Goal: Task Accomplishment & Management: Complete application form

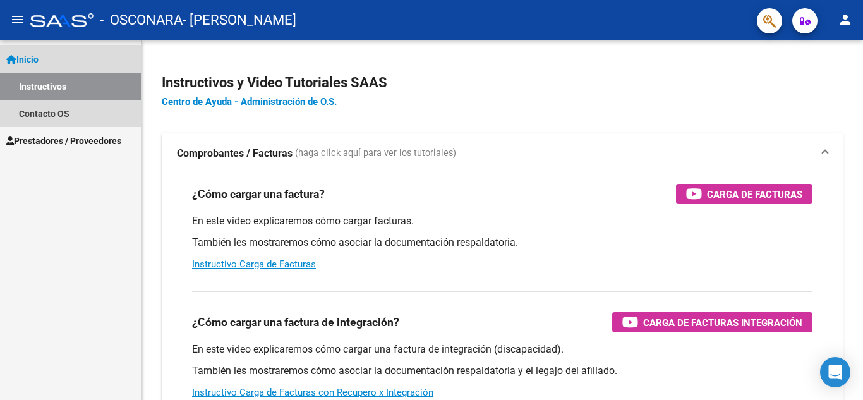
click at [84, 84] on link "Instructivos" at bounding box center [70, 86] width 141 height 27
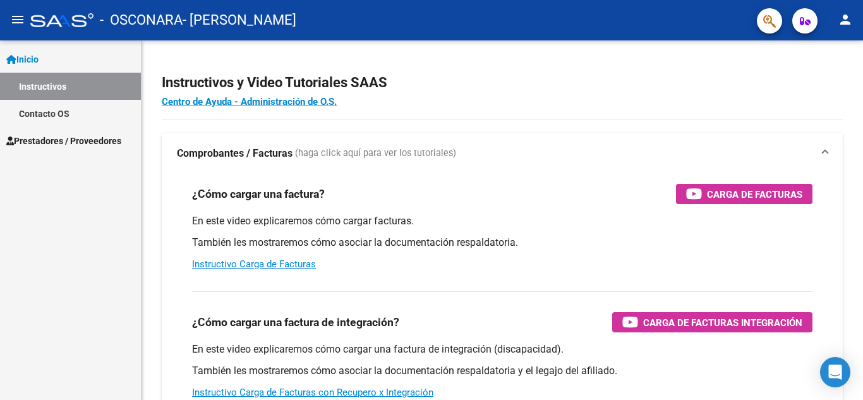
click at [107, 141] on span "Prestadores / Proveedores" at bounding box center [63, 141] width 115 height 14
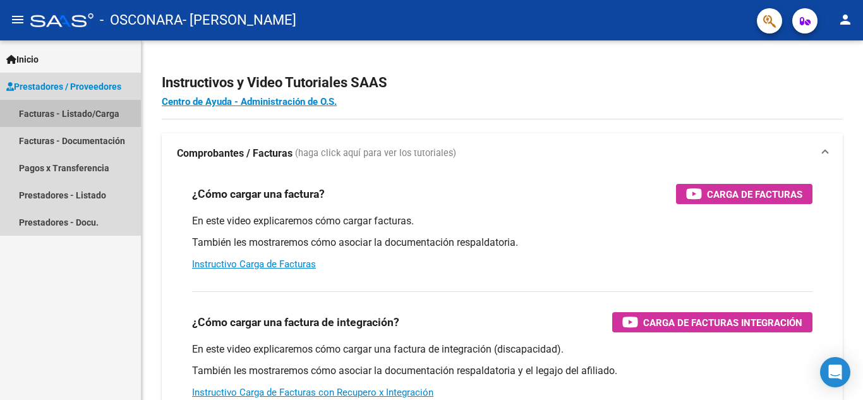
click at [94, 113] on link "Facturas - Listado/Carga" at bounding box center [70, 113] width 141 height 27
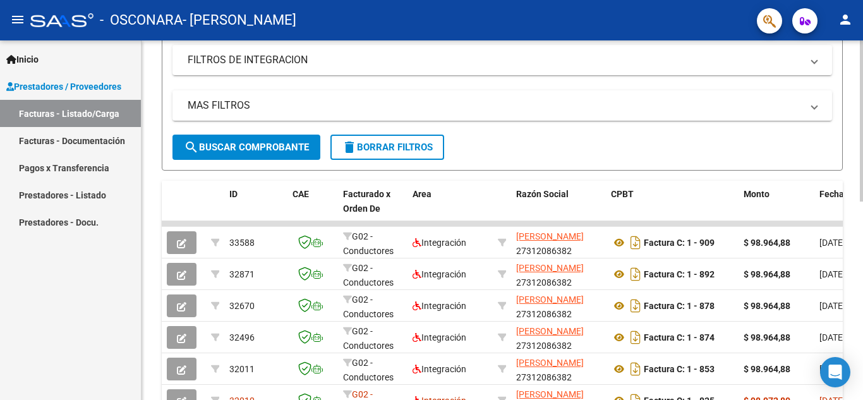
scroll to position [217, 0]
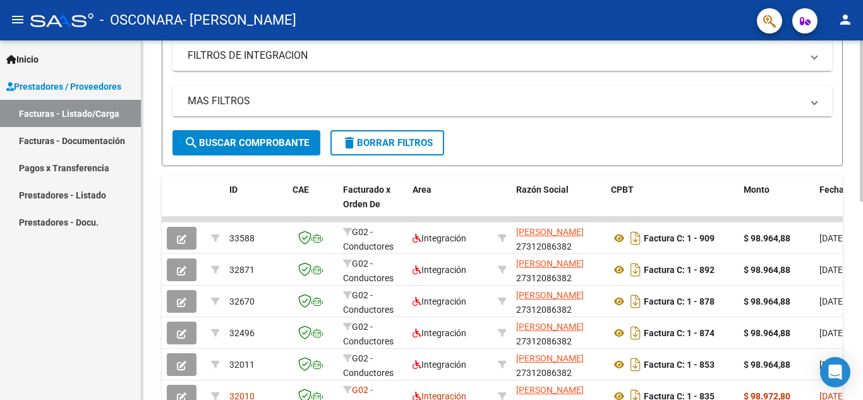
click at [863, 197] on div at bounding box center [861, 220] width 3 height 161
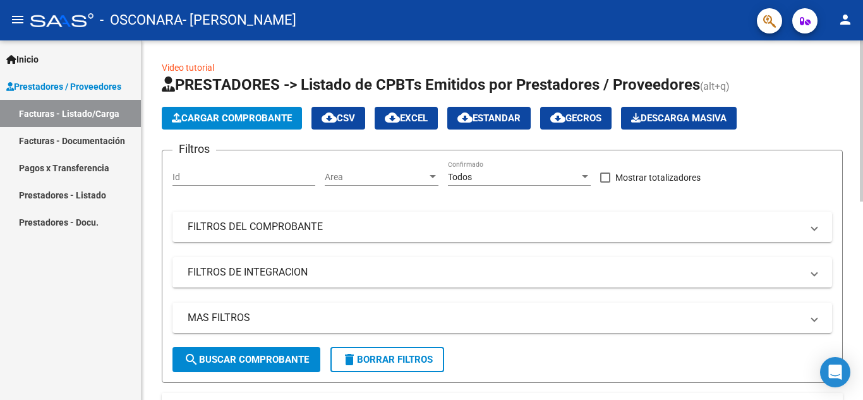
click at [861, 12] on div "menu - OSCONARA - [PERSON_NAME] person Inicio Instructivos Contacto OS Prestado…" at bounding box center [431, 200] width 863 height 400
click at [273, 116] on span "Cargar Comprobante" at bounding box center [232, 117] width 120 height 11
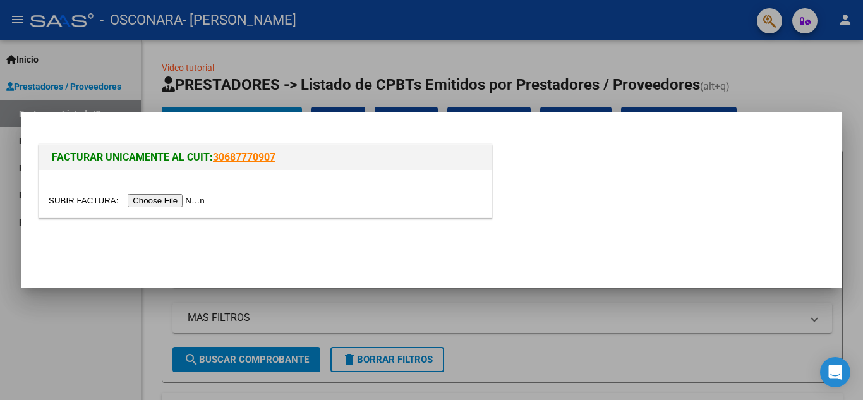
click at [161, 200] on input "file" at bounding box center [129, 200] width 160 height 13
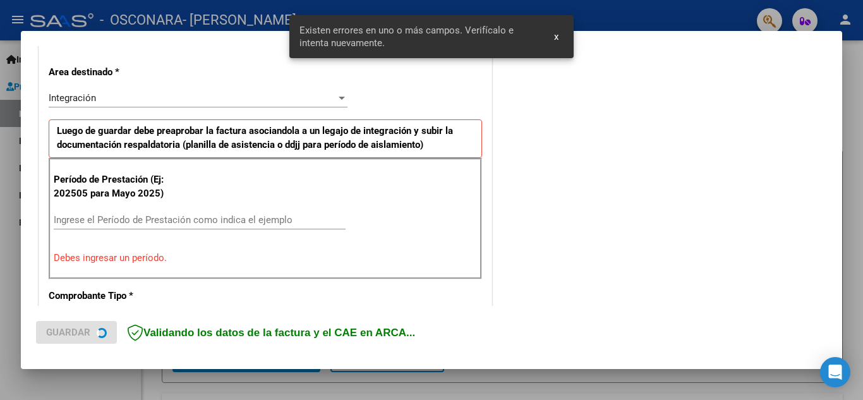
scroll to position [286, 0]
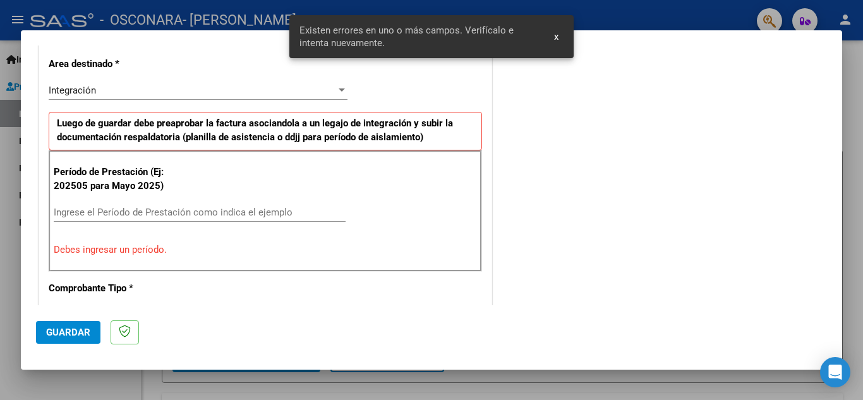
click at [210, 209] on input "Ingrese el Período de Prestación como indica el ejemplo" at bounding box center [200, 212] width 292 height 11
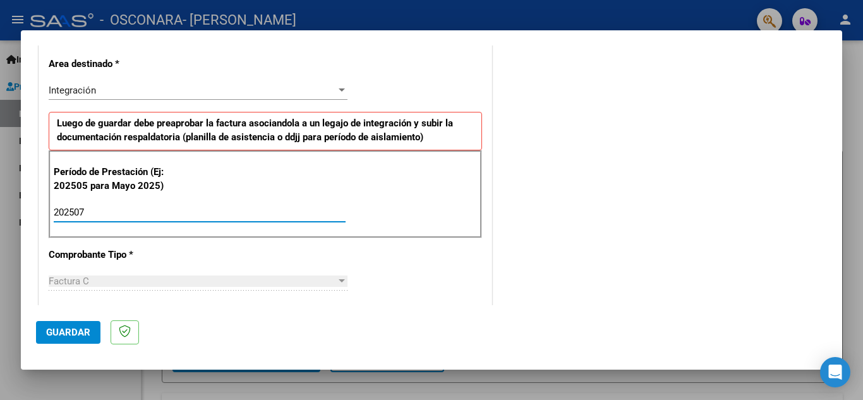
type input "202507"
click at [70, 329] on span "Guardar" at bounding box center [68, 332] width 44 height 11
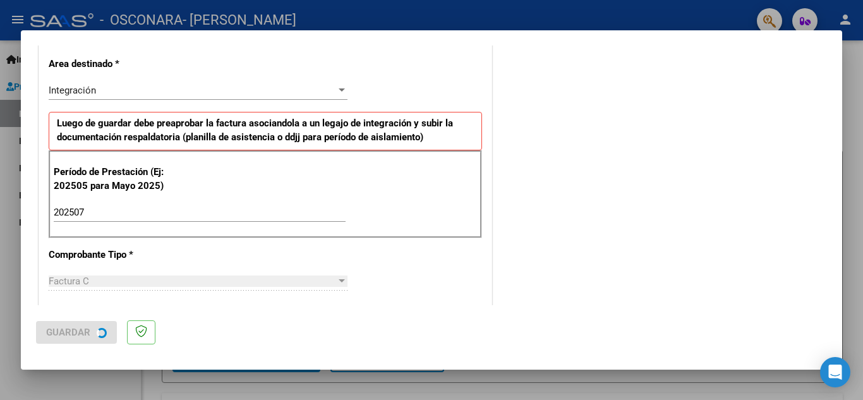
scroll to position [0, 0]
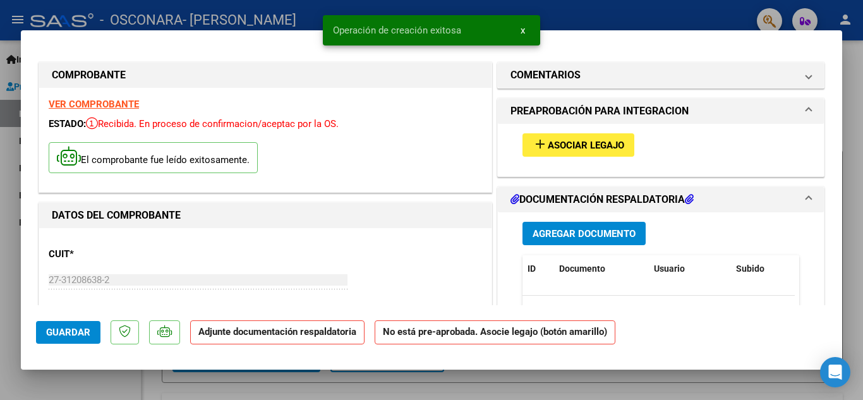
click at [548, 143] on span "Asociar Legajo" at bounding box center [586, 145] width 76 height 11
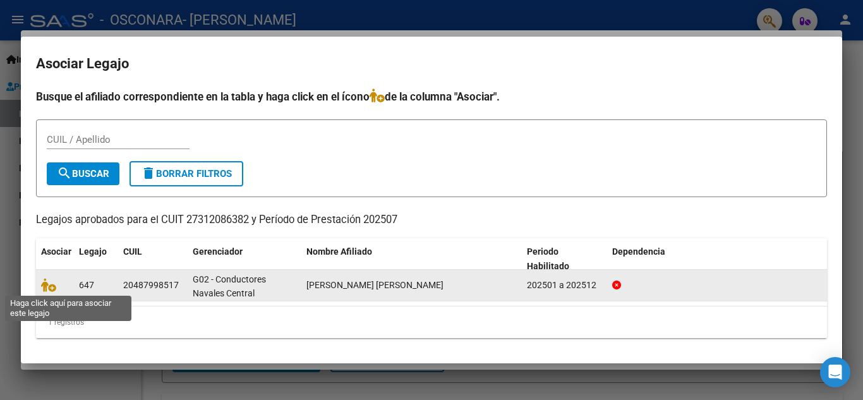
click at [56, 288] on span at bounding box center [50, 286] width 19 height 10
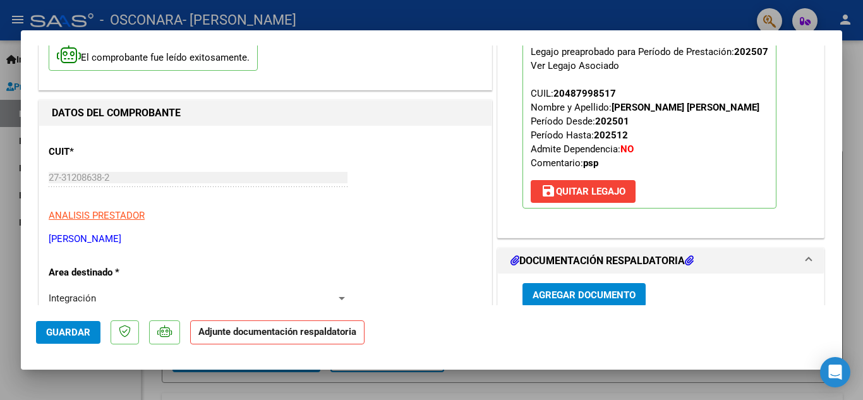
scroll to position [112, 0]
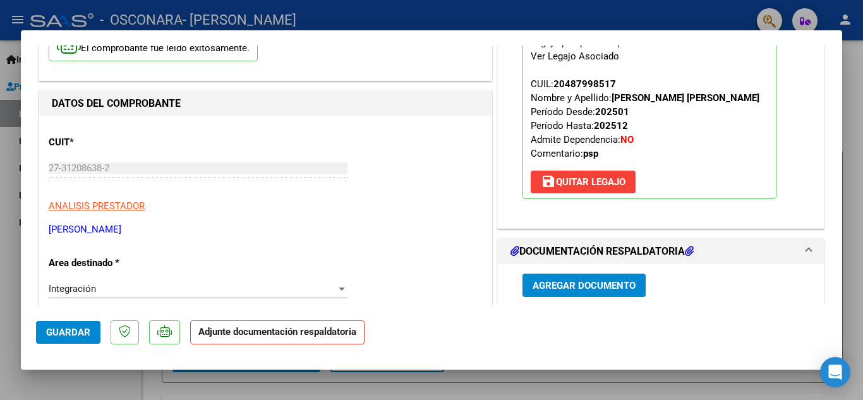
click at [583, 291] on span "Agregar Documento" at bounding box center [584, 285] width 103 height 11
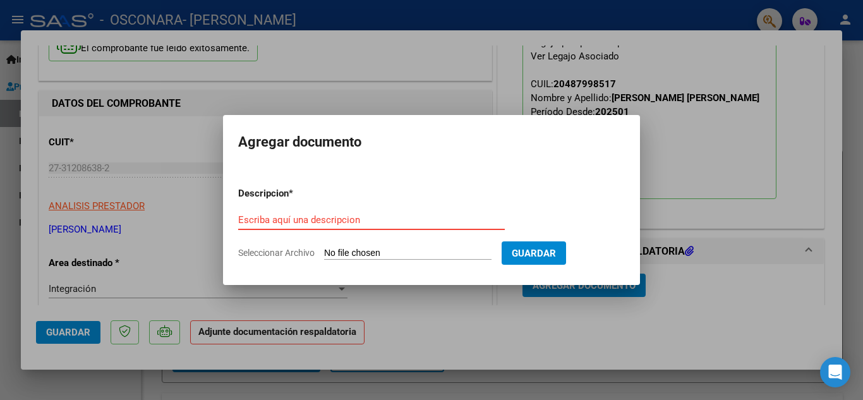
click at [317, 216] on input "Escriba aquí una descripcion" at bounding box center [371, 219] width 267 height 11
click at [275, 205] on form "Descripcion * Escriba aquí una descripcion Seleccionar Archivo Guardar" at bounding box center [431, 223] width 387 height 92
click at [270, 221] on input "Escriba aquí una descripcion" at bounding box center [371, 219] width 267 height 11
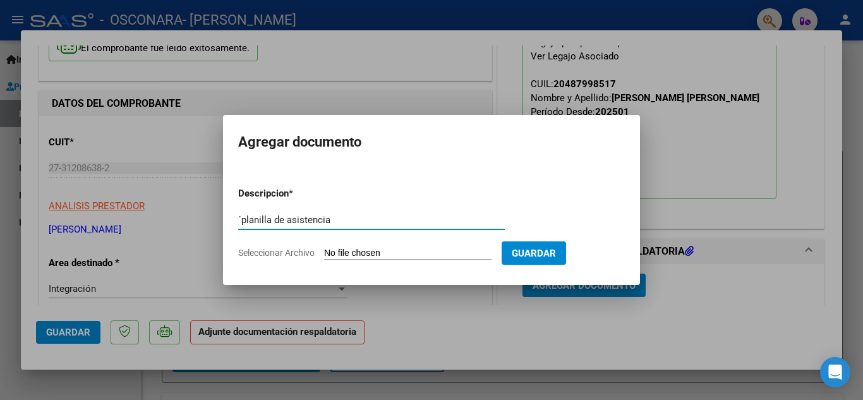
type input "´planilla de asistencia"
click at [353, 252] on input "Seleccionar Archivo" at bounding box center [407, 254] width 167 height 12
click at [411, 252] on input "Seleccionar Archivo" at bounding box center [407, 254] width 167 height 12
click at [377, 255] on input "Seleccionar Archivo" at bounding box center [407, 254] width 167 height 12
type input "C:\fakepath\planilla de asistencia [DATE] [PERSON_NAME].pdf"
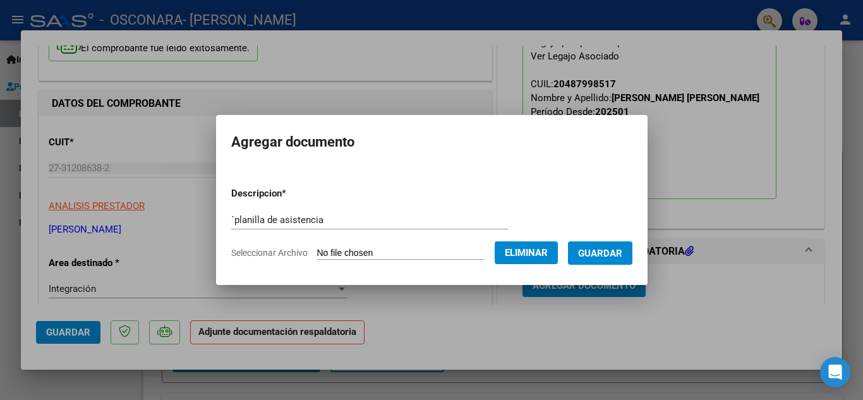
click at [603, 252] on span "Guardar" at bounding box center [600, 253] width 44 height 11
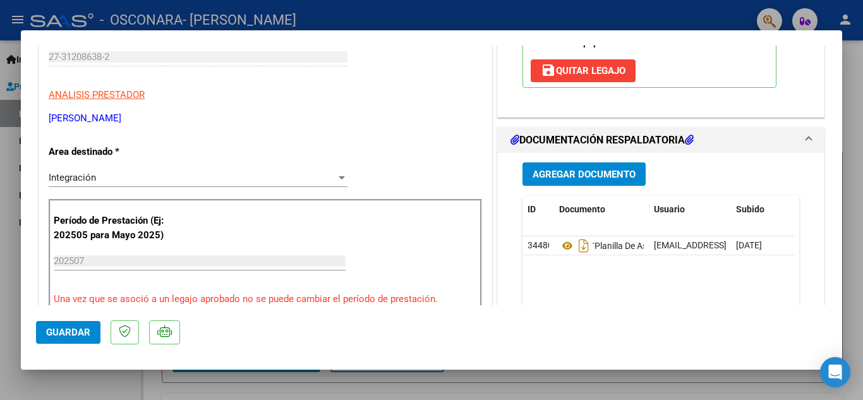
scroll to position [208, 0]
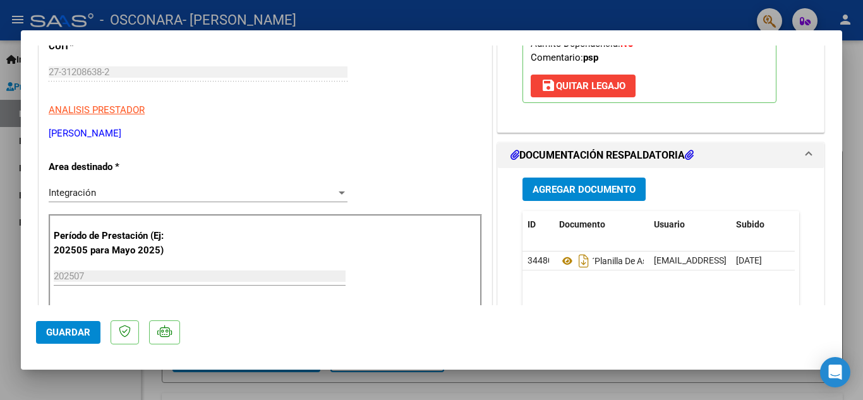
click at [567, 195] on span "Agregar Documento" at bounding box center [584, 189] width 103 height 11
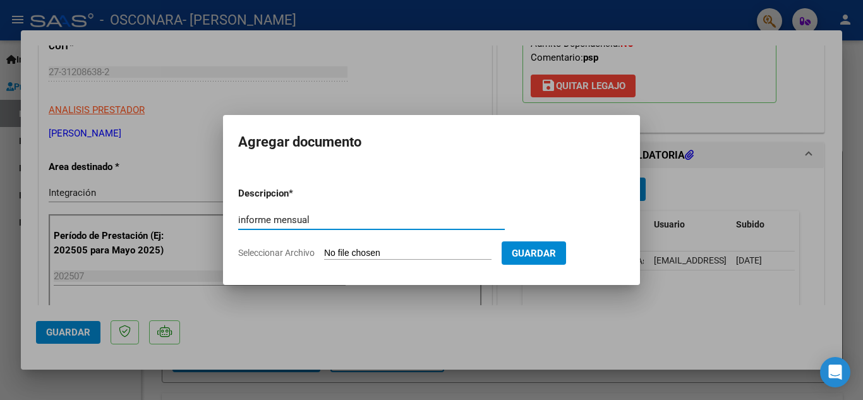
type input "informe mensual"
click at [429, 248] on input "Seleccionar Archivo" at bounding box center [407, 254] width 167 height 12
type input "C:\fakepath\informe mensual [DATE] [PERSON_NAME].pdf"
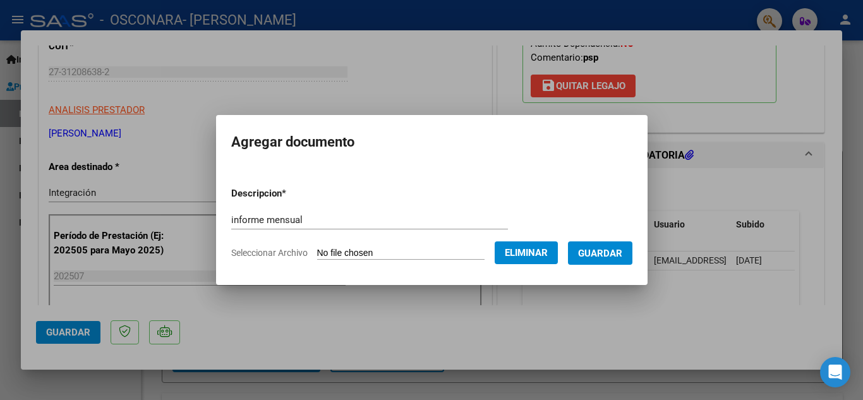
click at [599, 250] on span "Guardar" at bounding box center [600, 253] width 44 height 11
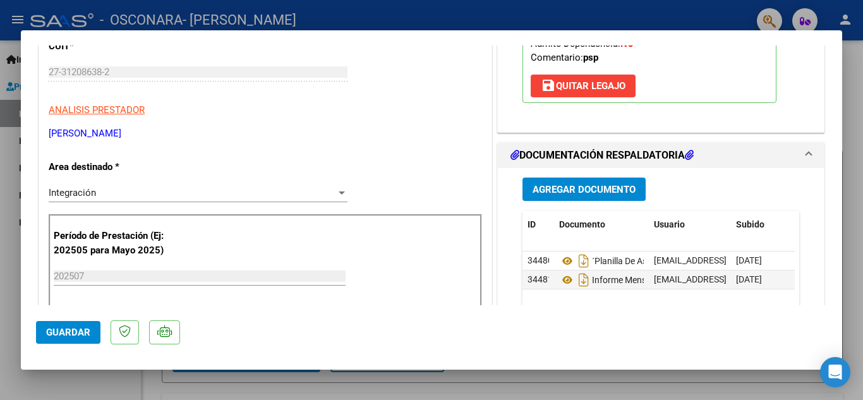
click at [68, 330] on span "Guardar" at bounding box center [68, 332] width 44 height 11
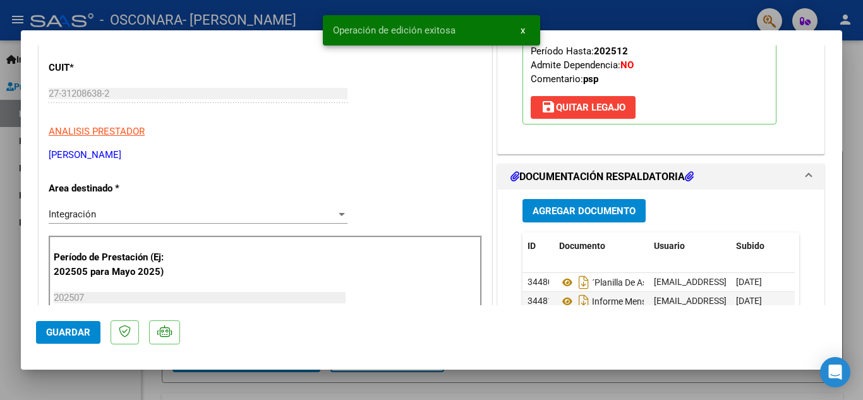
scroll to position [0, 0]
